Goal: Book appointment/travel/reservation

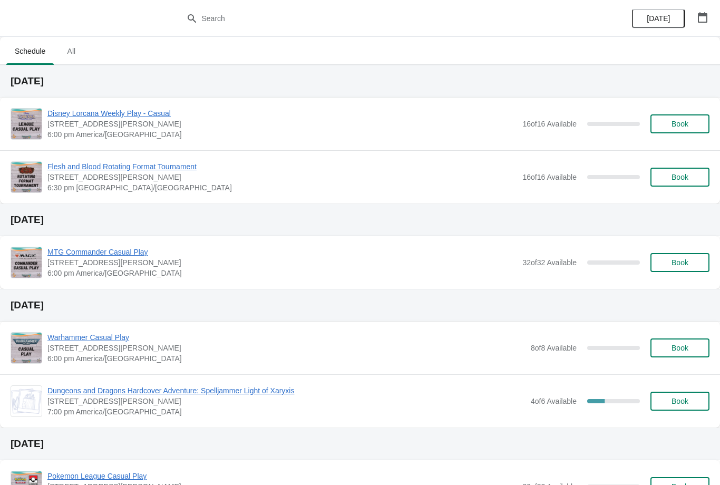
click at [681, 115] on button "Book" at bounding box center [680, 123] width 59 height 19
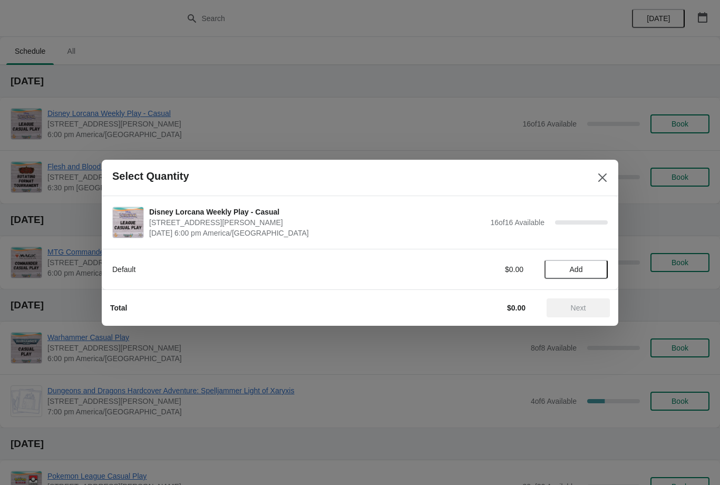
click at [585, 276] on button "Add" at bounding box center [576, 269] width 63 height 19
click at [584, 298] on button "Next" at bounding box center [578, 307] width 63 height 19
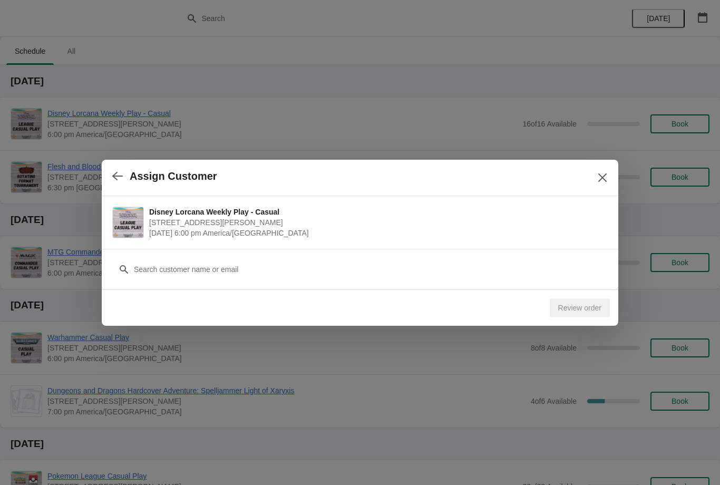
click at [112, 178] on icon "button" at bounding box center [117, 176] width 11 height 11
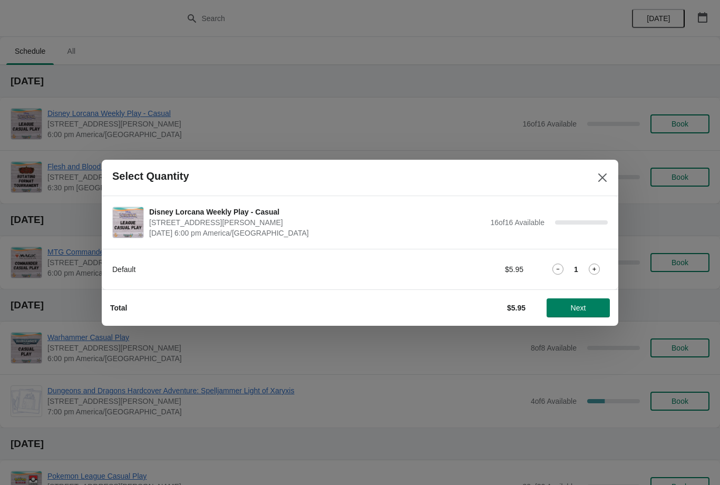
click at [596, 273] on icon at bounding box center [594, 269] width 11 height 11
click at [593, 270] on icon at bounding box center [594, 269] width 11 height 11
click at [594, 305] on span "Next" at bounding box center [578, 308] width 46 height 8
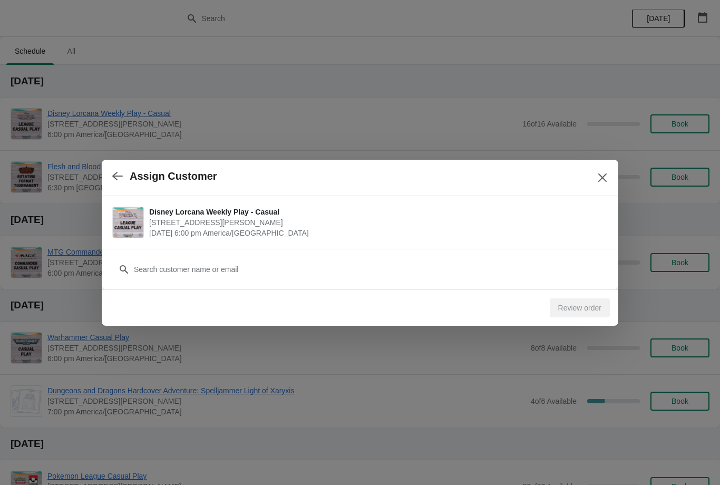
click at [559, 285] on div "Customer" at bounding box center [360, 269] width 517 height 41
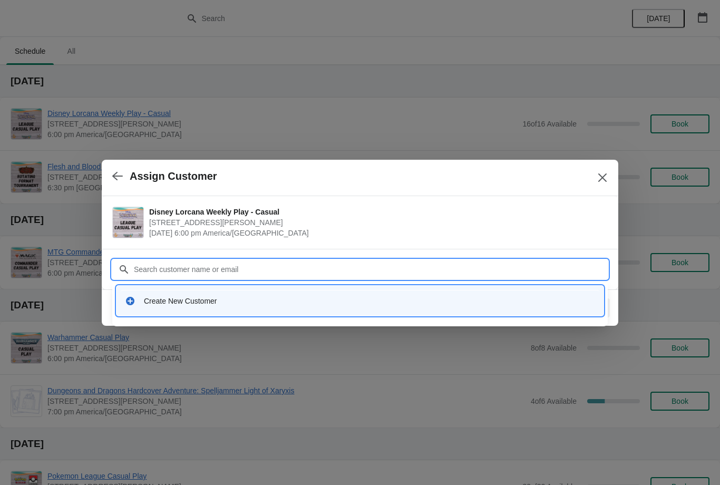
type input "C"
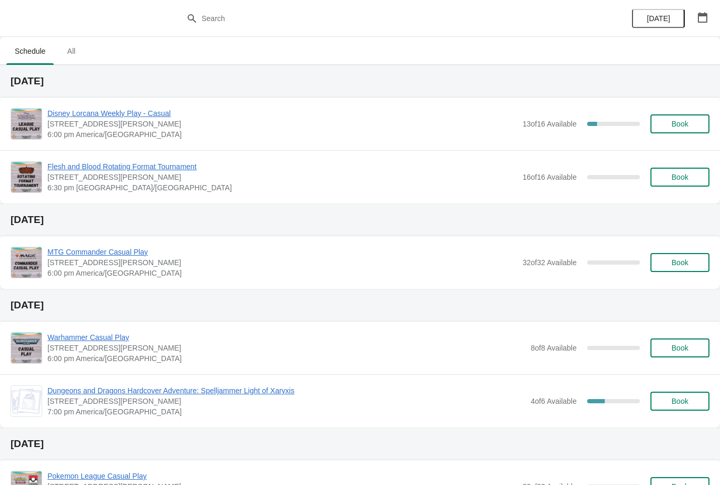
click at [680, 120] on span "Book" at bounding box center [680, 124] width 17 height 8
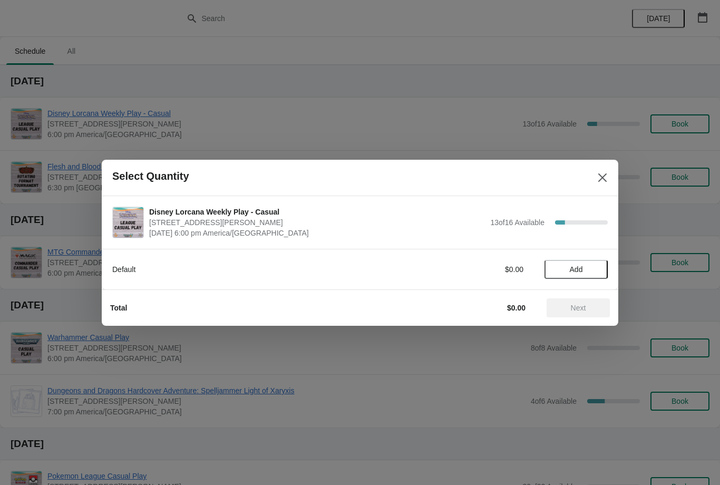
click at [582, 273] on span "Add" at bounding box center [576, 269] width 13 height 8
click at [591, 304] on span "Next" at bounding box center [578, 308] width 46 height 8
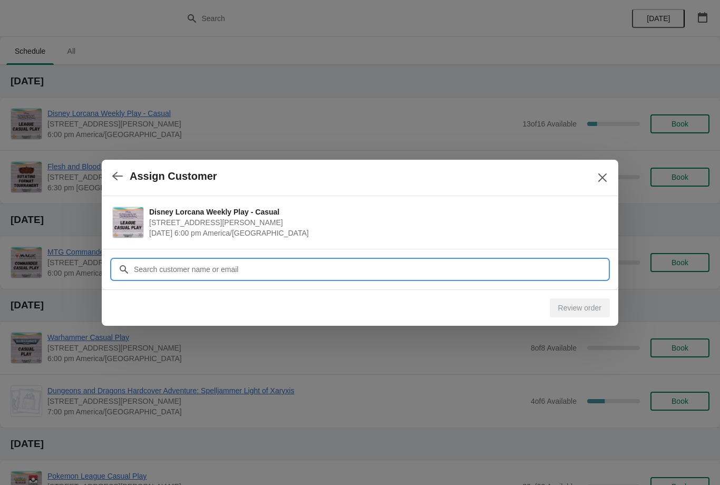
click at [523, 263] on input "Customer" at bounding box center [370, 269] width 474 height 19
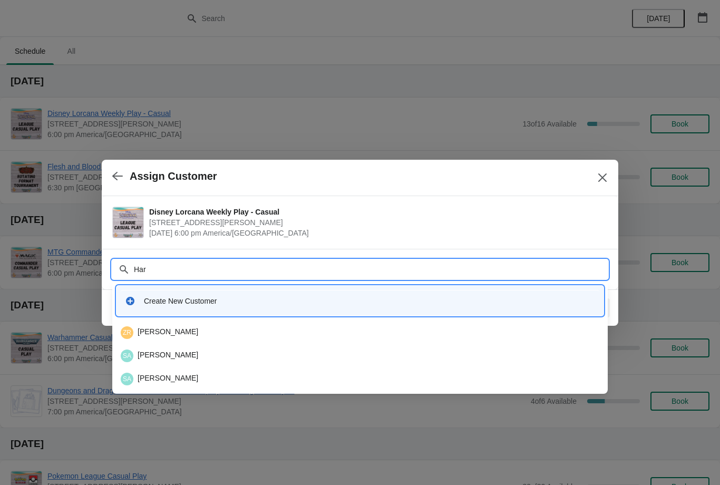
type input "Hars"
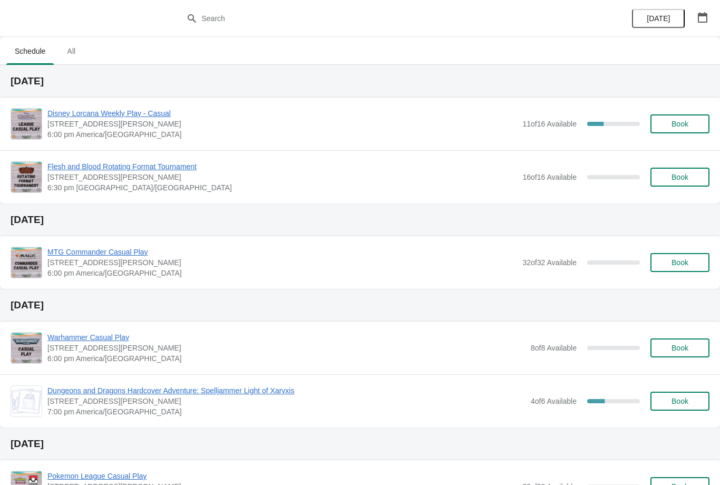
click at [665, 119] on button "Book" at bounding box center [680, 123] width 59 height 19
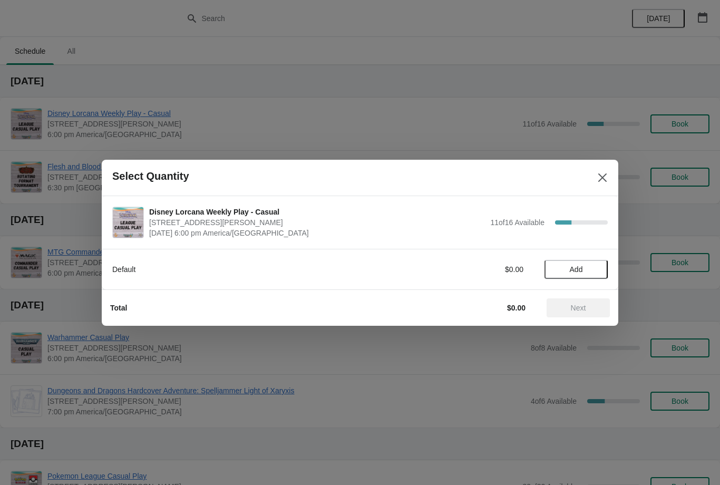
click at [556, 264] on button "Add" at bounding box center [576, 269] width 63 height 19
click at [558, 299] on button "Next" at bounding box center [578, 307] width 63 height 19
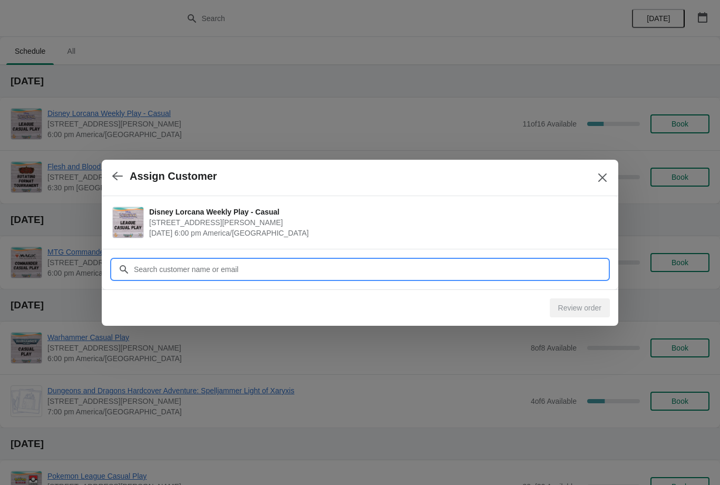
click at [312, 273] on input "Customer" at bounding box center [370, 269] width 474 height 19
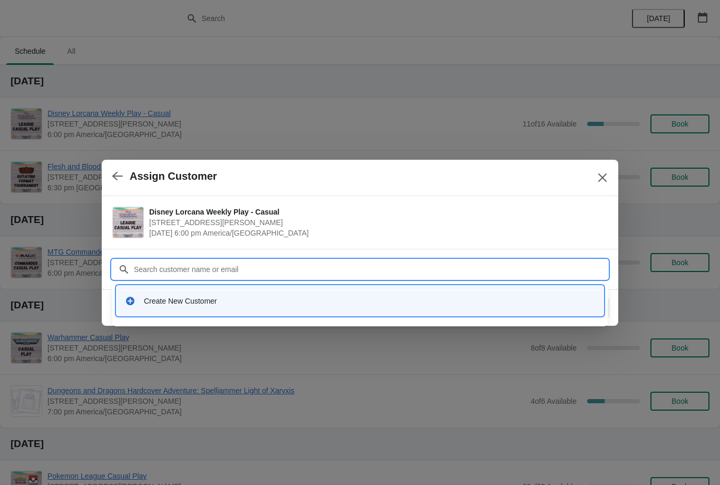
type input "C"
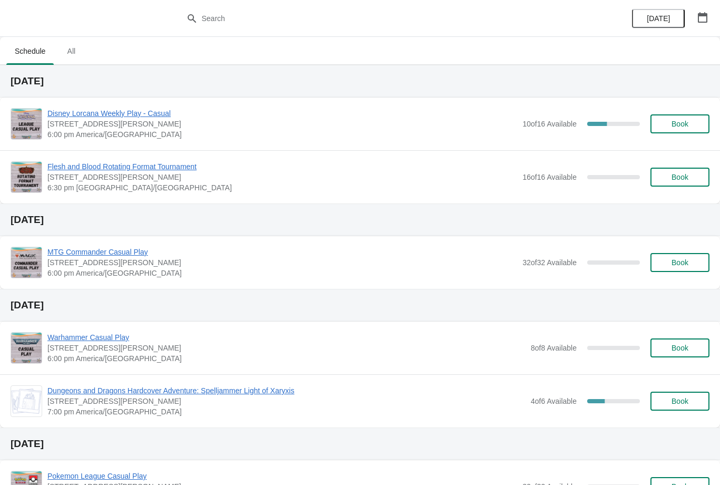
click at [696, 127] on span "Book" at bounding box center [680, 124] width 40 height 8
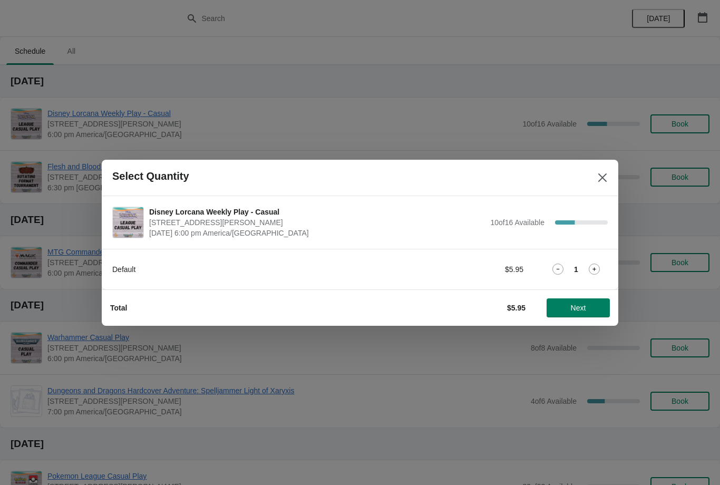
click at [587, 316] on button "Next" at bounding box center [578, 307] width 63 height 19
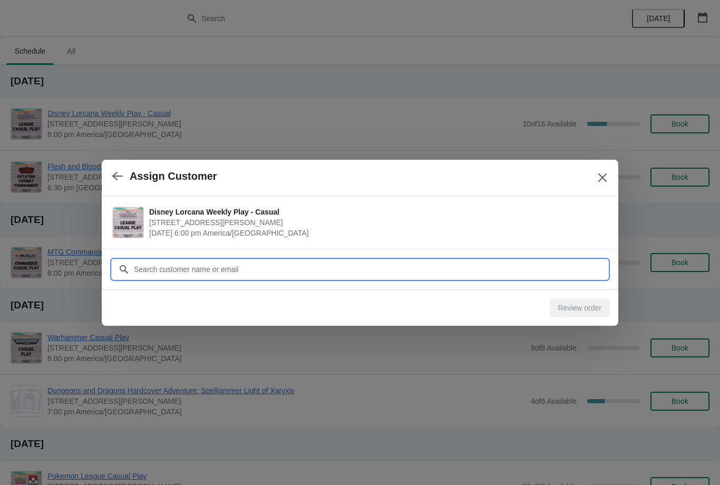
click at [560, 264] on input "Customer" at bounding box center [370, 269] width 474 height 19
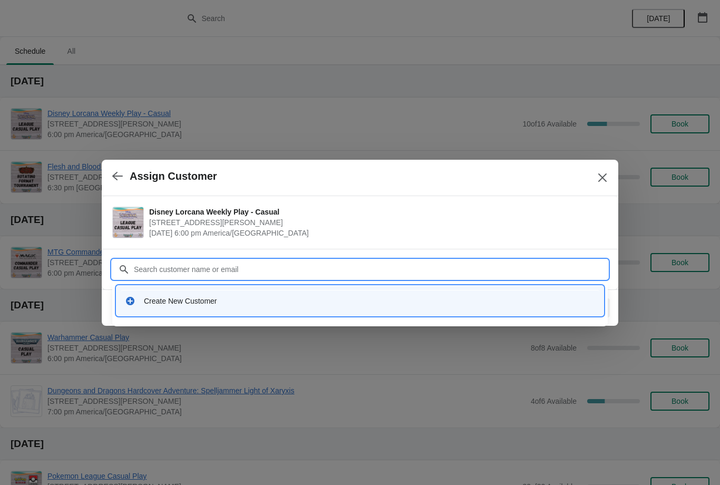
type input "C"
type input "K"
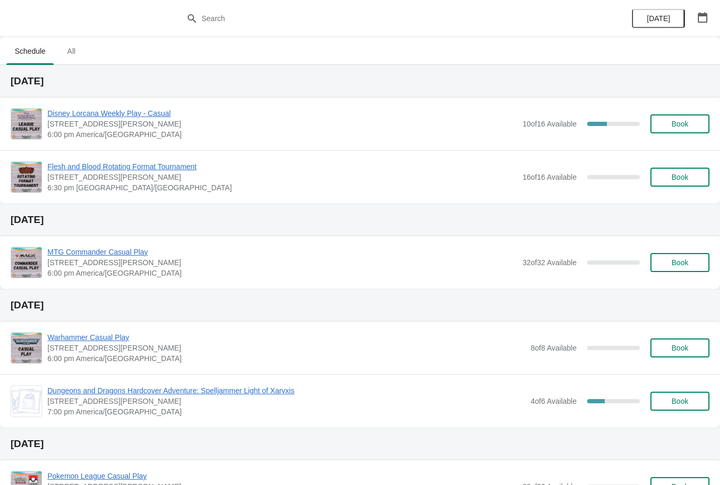
click at [675, 118] on button "Book" at bounding box center [680, 123] width 59 height 19
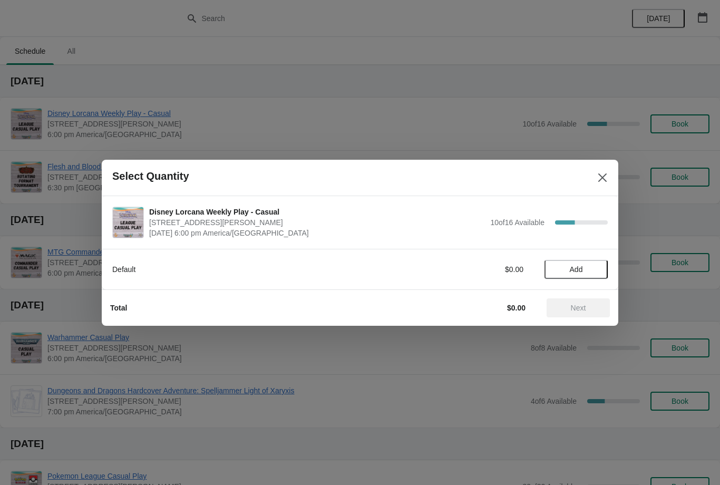
click at [570, 267] on span "Add" at bounding box center [576, 269] width 13 height 8
click at [593, 264] on icon at bounding box center [594, 269] width 11 height 11
click at [573, 301] on button "Next" at bounding box center [578, 307] width 63 height 19
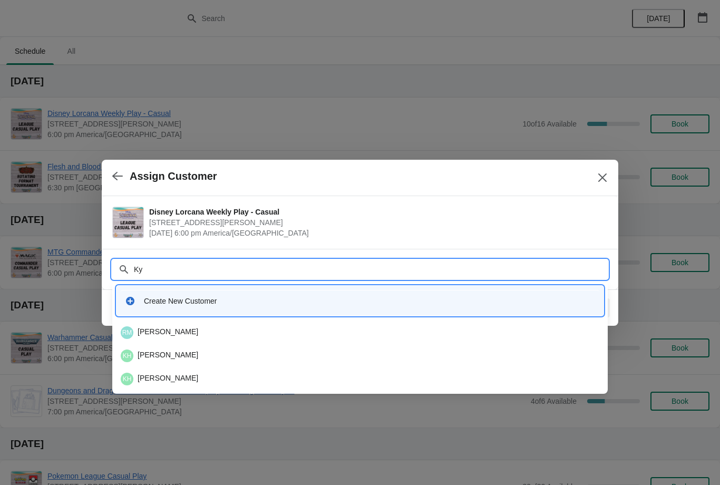
type input "Kyl"
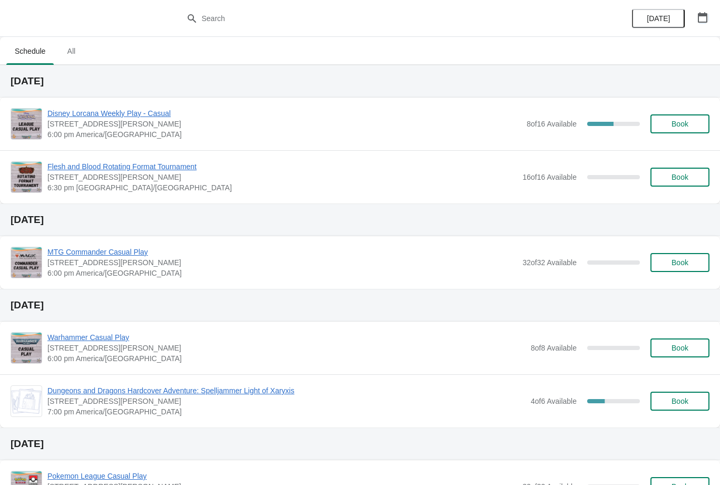
click at [695, 11] on button "button" at bounding box center [702, 17] width 19 height 19
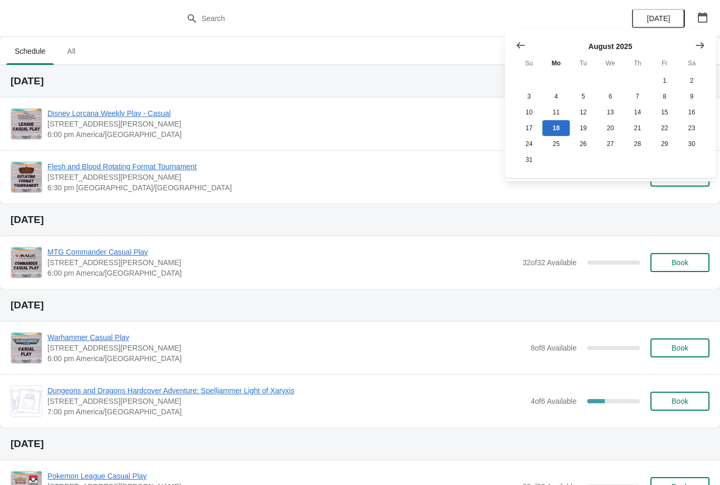
click at [702, 45] on icon "Show next month, September 2025" at bounding box center [700, 45] width 8 height 6
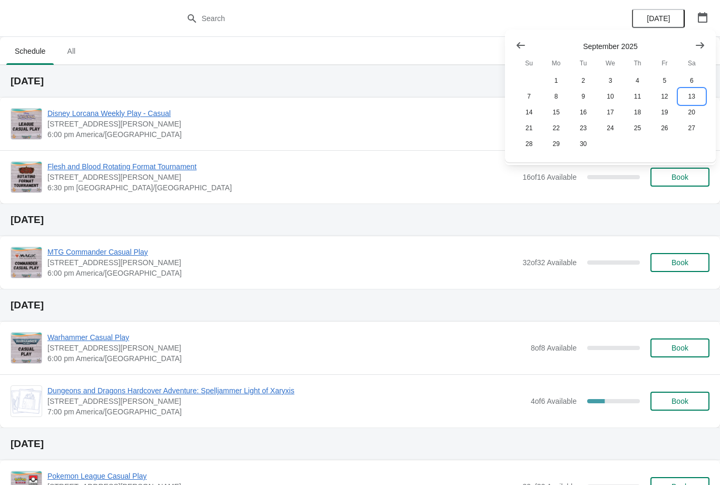
click at [688, 96] on button "13" at bounding box center [691, 97] width 27 height 16
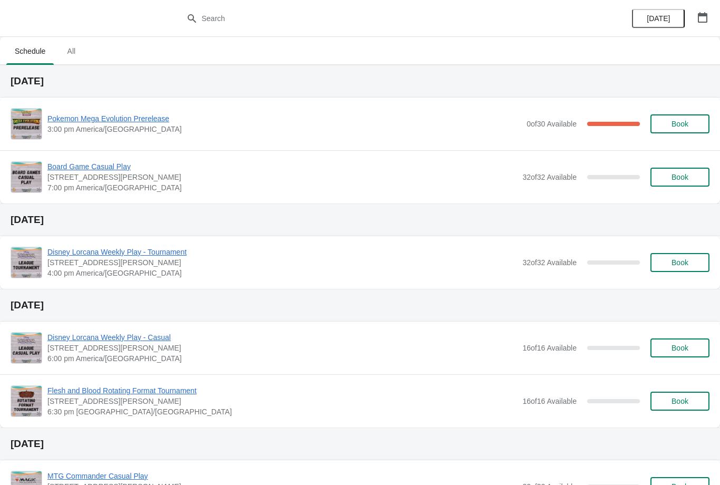
click at [140, 111] on div "Pokemon Mega Evolution Prerelease 3:00 pm America/Chicago 0 of 30 Available 100…" at bounding box center [360, 124] width 699 height 32
click at [162, 123] on span "Pokemon Mega Evolution Prerelease" at bounding box center [284, 118] width 474 height 11
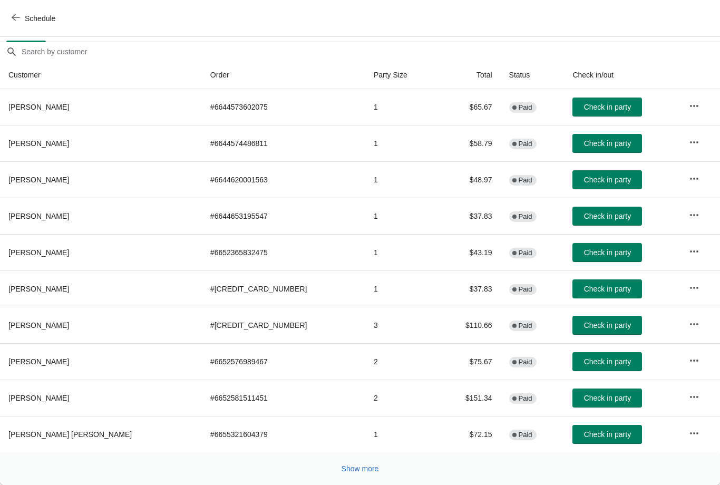
scroll to position [75, 0]
click at [367, 469] on span "Show more" at bounding box center [360, 468] width 37 height 8
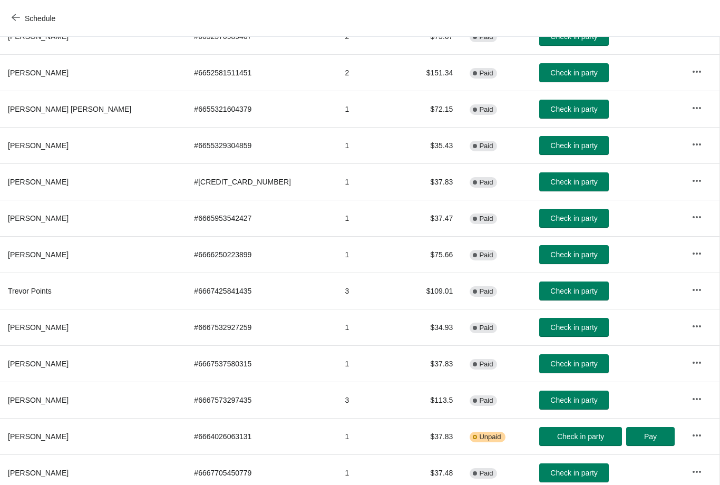
scroll to position [407, 1]
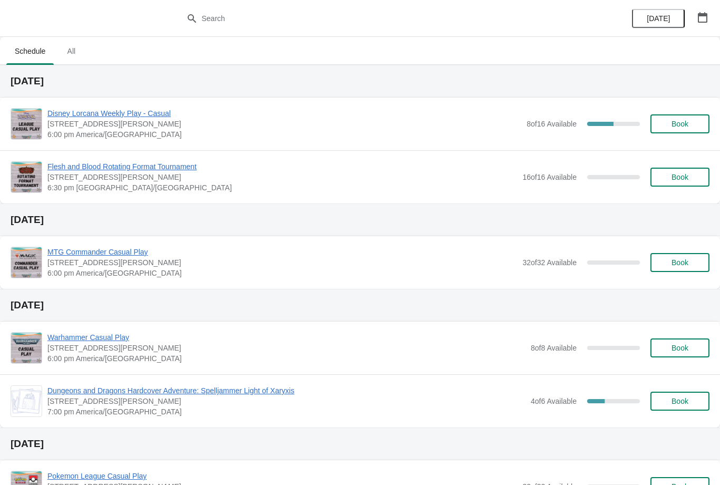
click at [701, 15] on icon "button" at bounding box center [702, 17] width 9 height 11
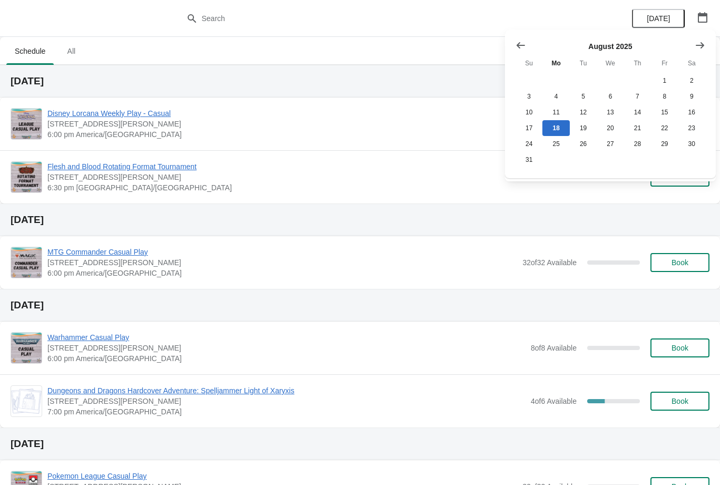
click at [707, 48] on button "Show next month, September 2025" at bounding box center [700, 45] width 19 height 19
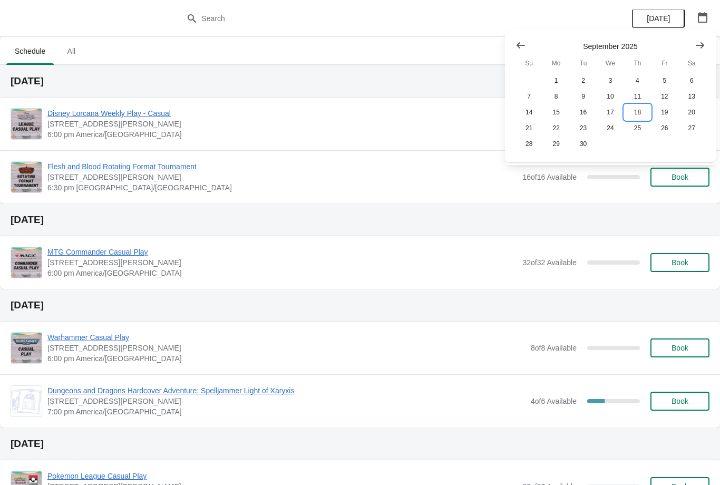
click at [633, 106] on button "18" at bounding box center [637, 112] width 27 height 16
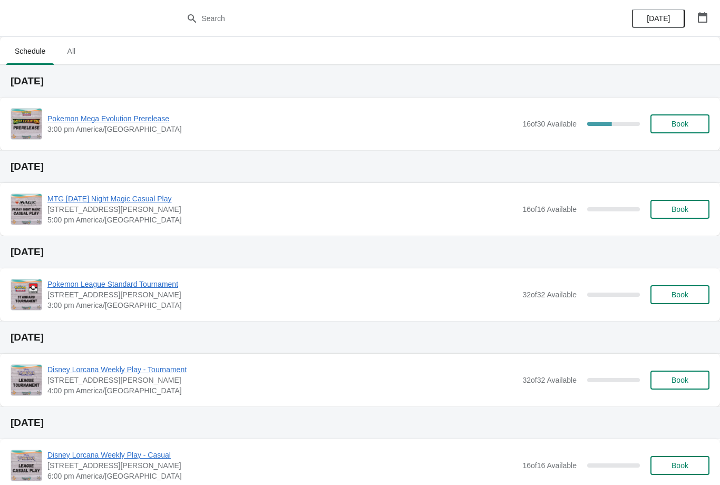
click at [152, 123] on span "Pokemon Mega Evolution Prerelease" at bounding box center [282, 118] width 470 height 11
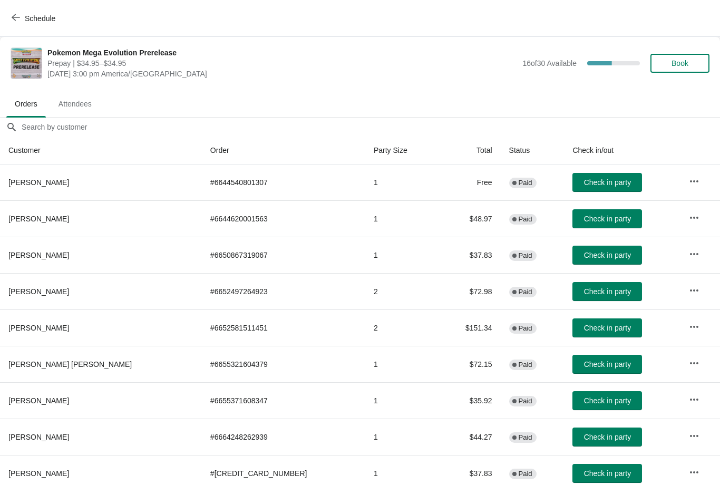
scroll to position [1, 0]
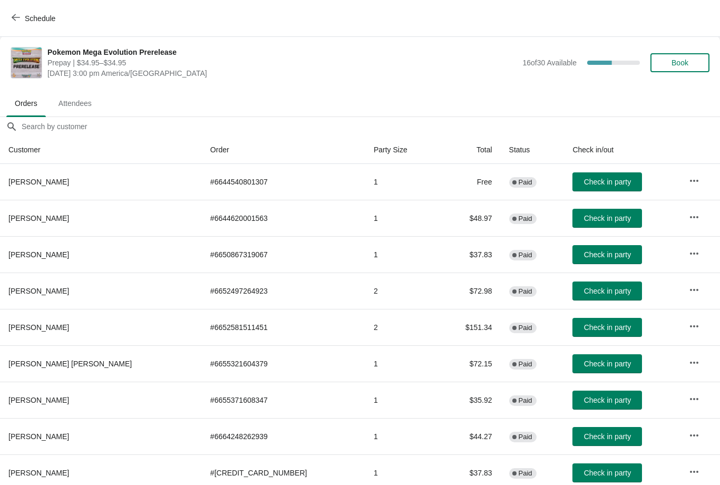
click at [663, 67] on button "Book" at bounding box center [680, 62] width 59 height 19
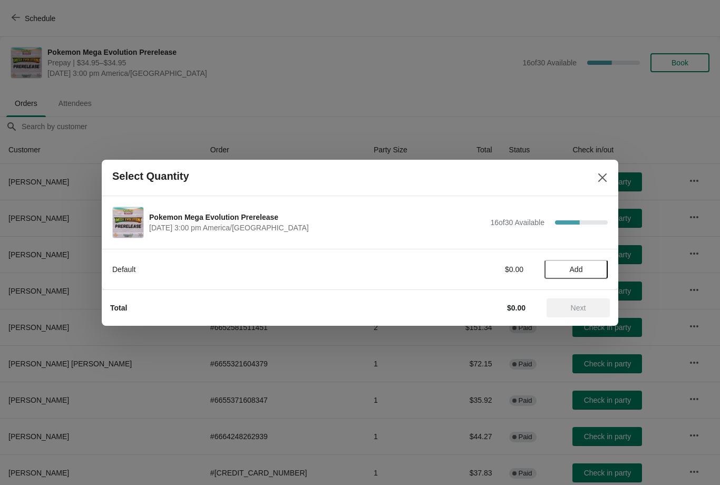
click at [558, 273] on span "Add" at bounding box center [576, 269] width 44 height 8
click at [572, 309] on span "Next" at bounding box center [578, 308] width 15 height 8
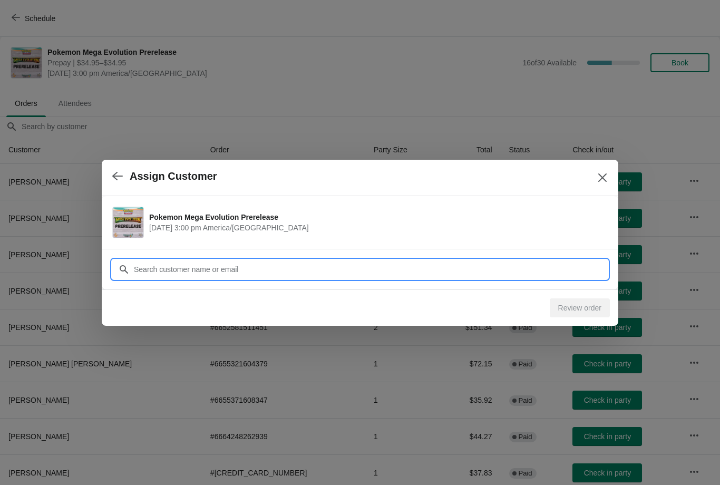
click at [457, 274] on input "Customer" at bounding box center [370, 269] width 474 height 19
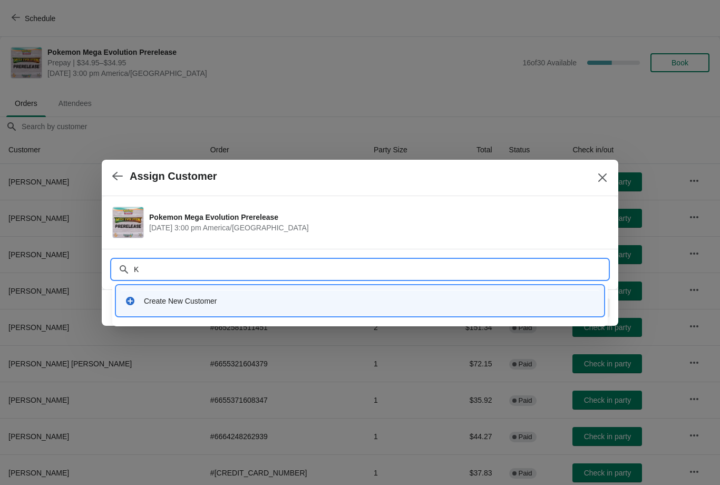
type input "Ko"
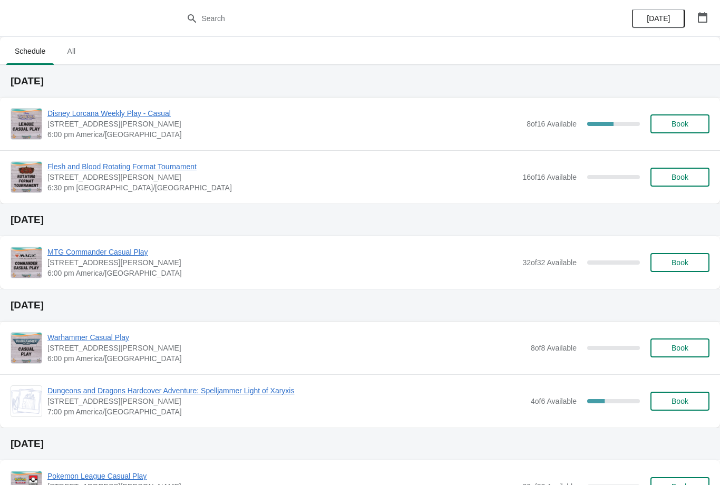
click at [654, 127] on button "Book" at bounding box center [680, 123] width 59 height 19
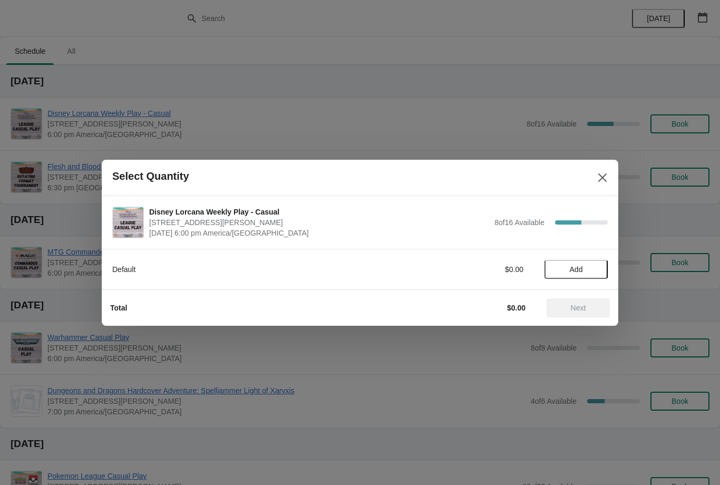
click at [567, 253] on div "Default $0.00 Add" at bounding box center [360, 264] width 496 height 30
click at [566, 264] on button "Add" at bounding box center [576, 269] width 63 height 19
click at [561, 305] on span "Next" at bounding box center [578, 308] width 46 height 8
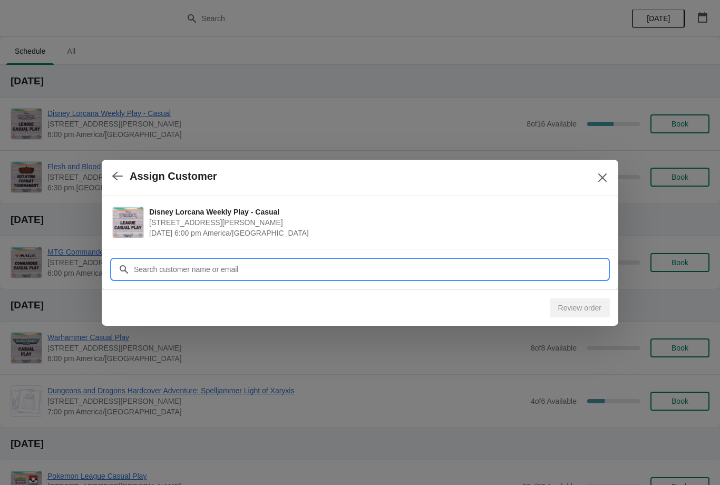
click at [482, 274] on input "Customer" at bounding box center [370, 269] width 474 height 19
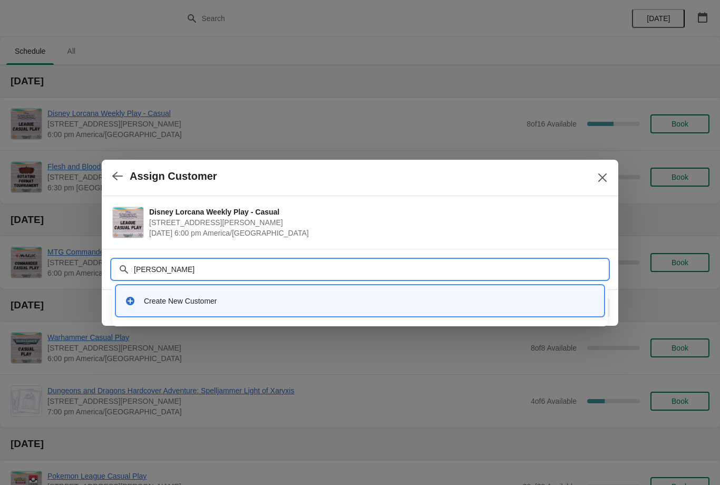
type input "[PERSON_NAME]"
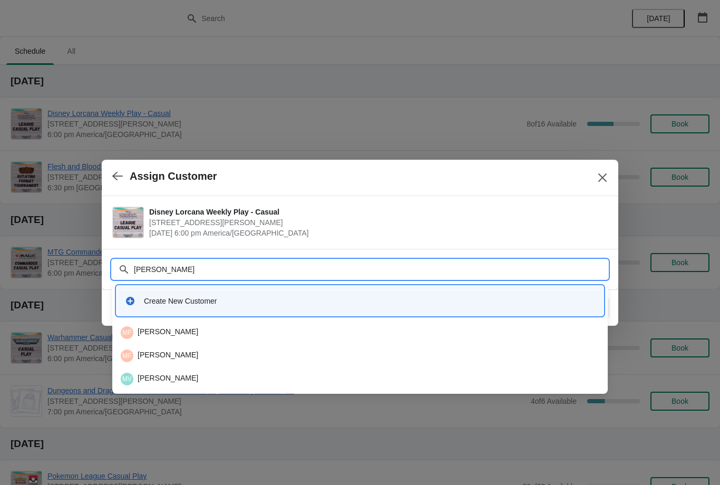
click at [147, 344] on li "MF [PERSON_NAME]" at bounding box center [360, 354] width 496 height 23
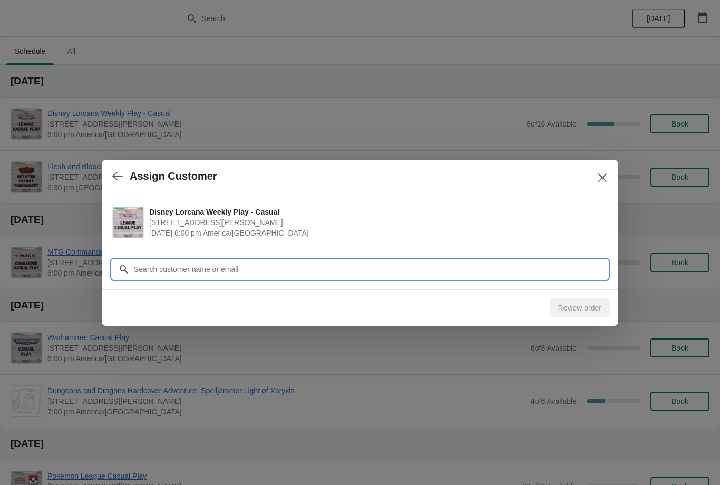
click at [138, 324] on div "Review order" at bounding box center [360, 307] width 517 height 36
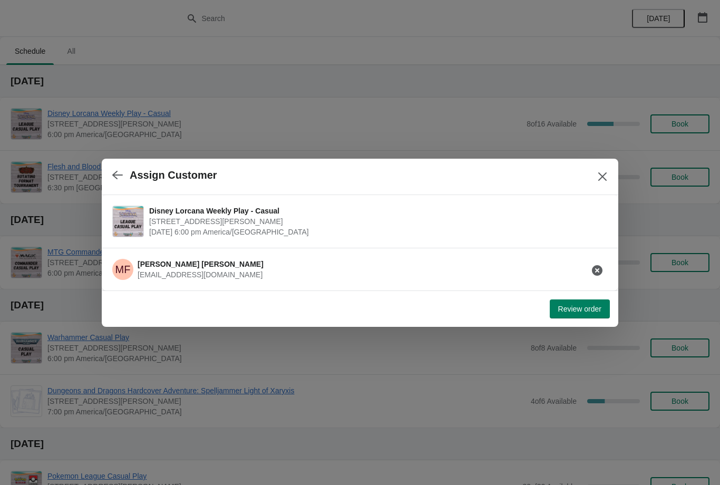
click at [581, 305] on span "Review order" at bounding box center [579, 309] width 43 height 8
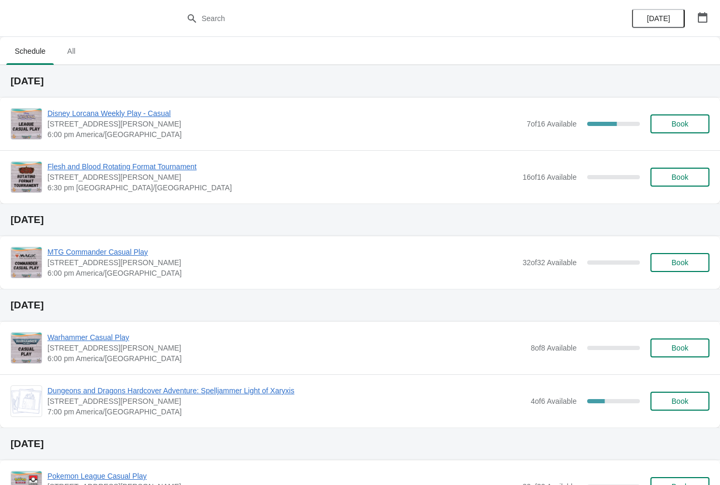
click at [661, 131] on button "Book" at bounding box center [680, 123] width 59 height 19
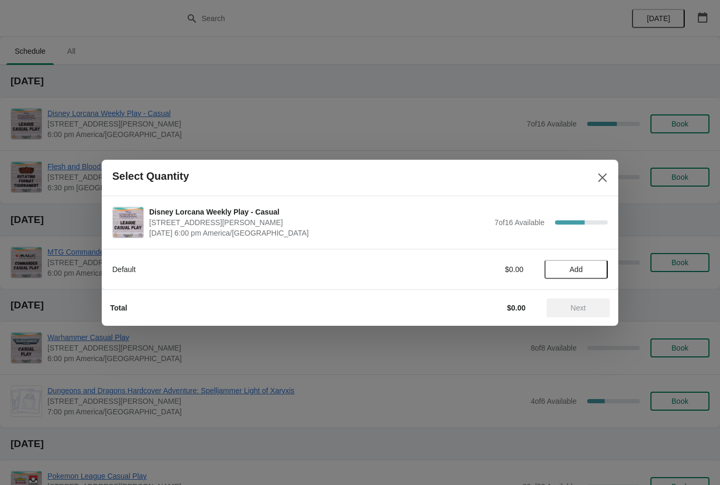
click at [573, 270] on span "Add" at bounding box center [576, 269] width 13 height 8
click at [596, 261] on div "Default $5.95 1" at bounding box center [360, 269] width 496 height 19
click at [571, 299] on button "Next" at bounding box center [578, 307] width 63 height 19
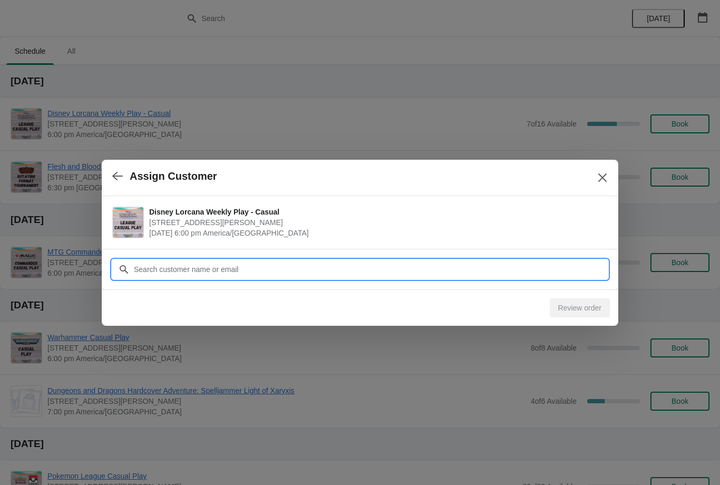
click at [539, 273] on input "Customer" at bounding box center [370, 269] width 474 height 19
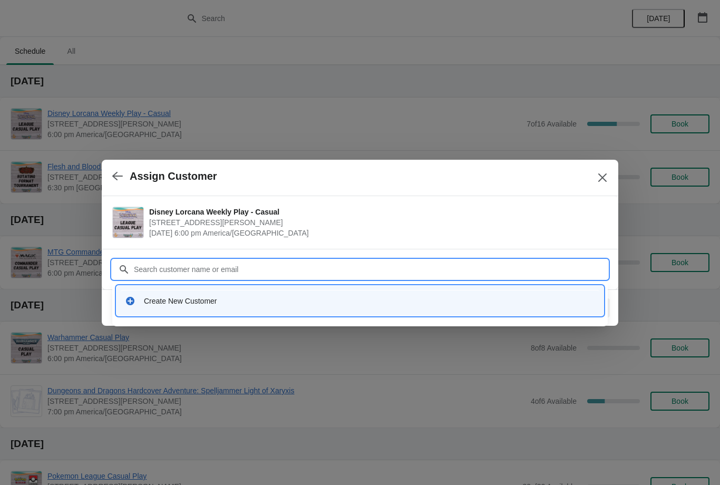
type input "P"
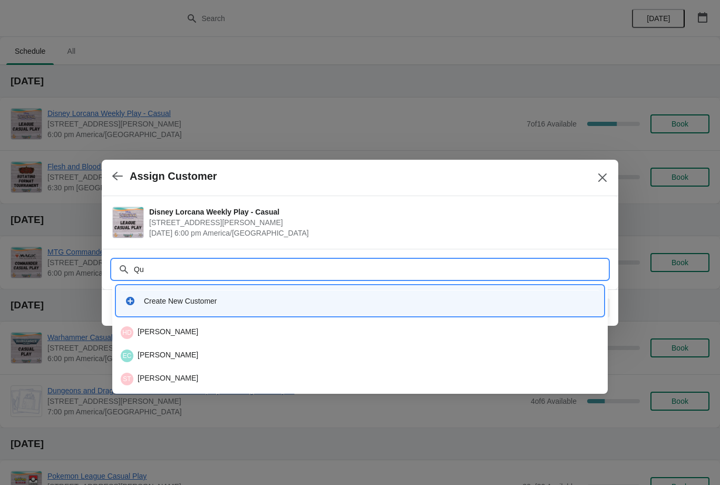
type input "Q"
type input "Kwon"
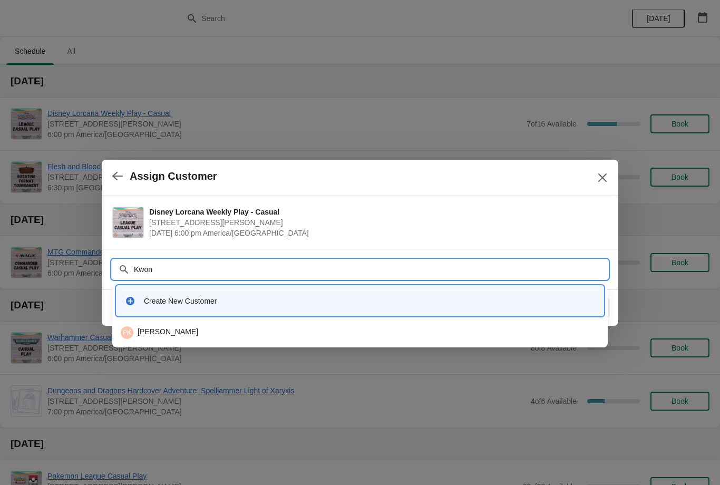
click at [147, 338] on div "PK [PERSON_NAME]" at bounding box center [360, 332] width 479 height 13
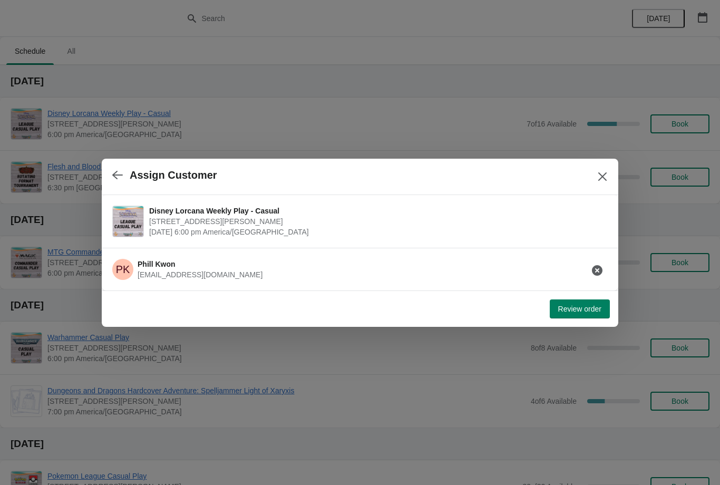
click at [559, 312] on span "Review order" at bounding box center [579, 309] width 43 height 8
